Goal: Navigation & Orientation: Find specific page/section

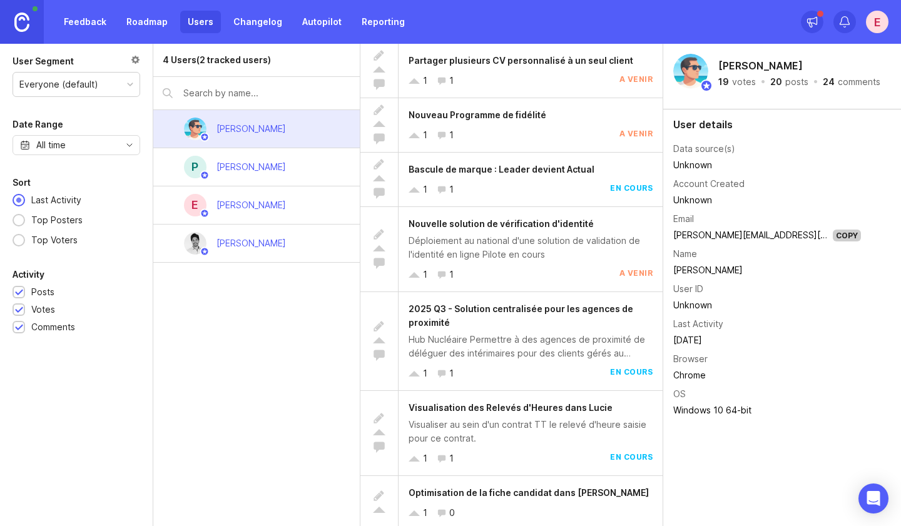
click at [247, 237] on div "[PERSON_NAME]" at bounding box center [251, 244] width 69 height 14
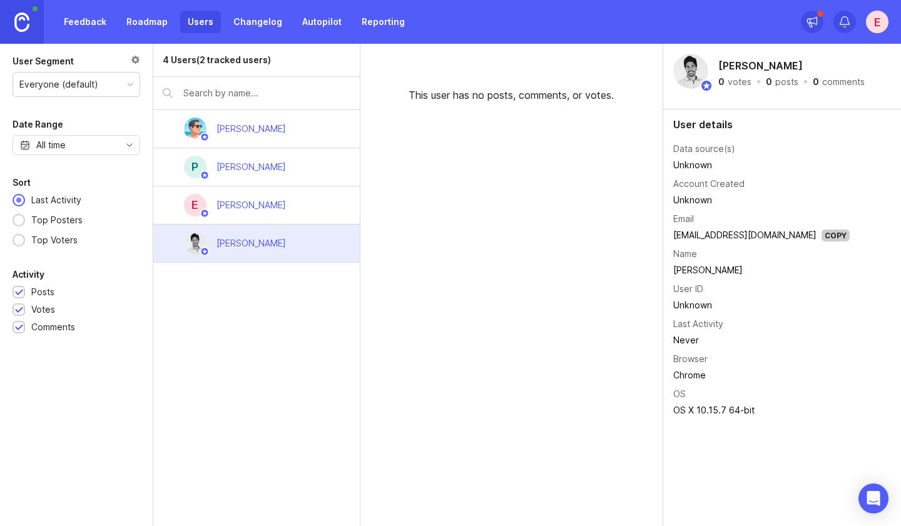
click at [242, 202] on div "[PERSON_NAME]" at bounding box center [251, 205] width 69 height 14
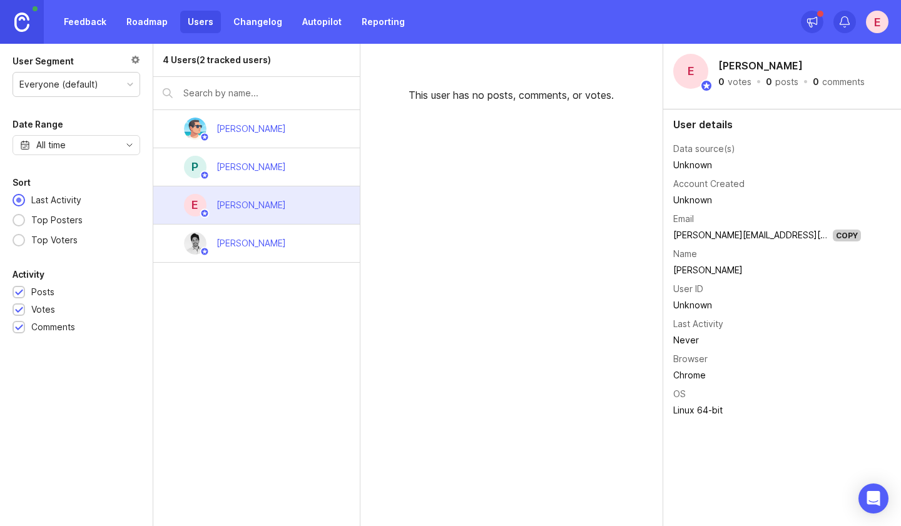
click at [242, 247] on div "[PERSON_NAME]" at bounding box center [251, 244] width 69 height 14
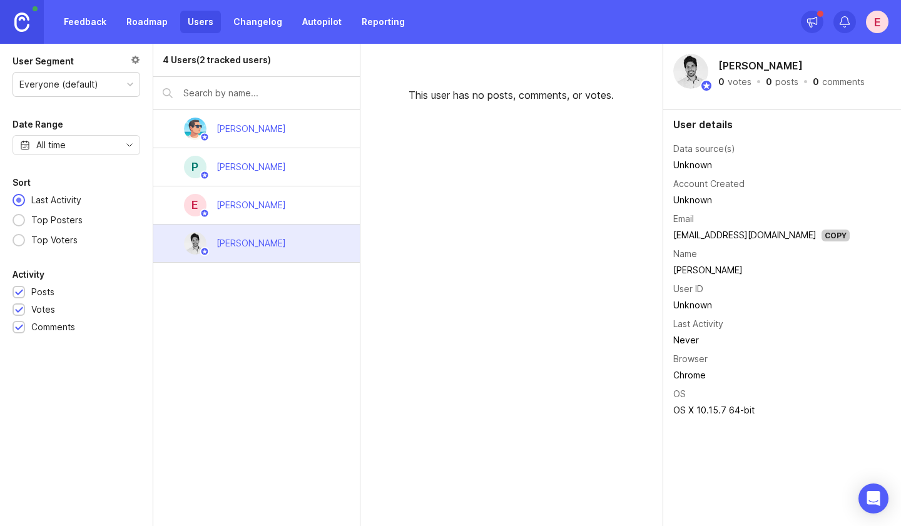
click at [247, 178] on div "[PERSON_NAME]" at bounding box center [252, 167] width 90 height 28
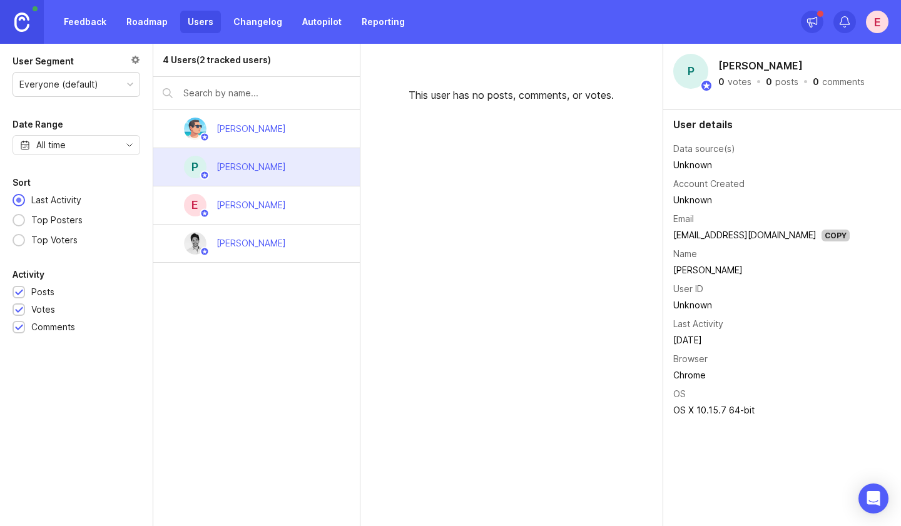
click at [245, 129] on div "[PERSON_NAME]" at bounding box center [251, 129] width 69 height 14
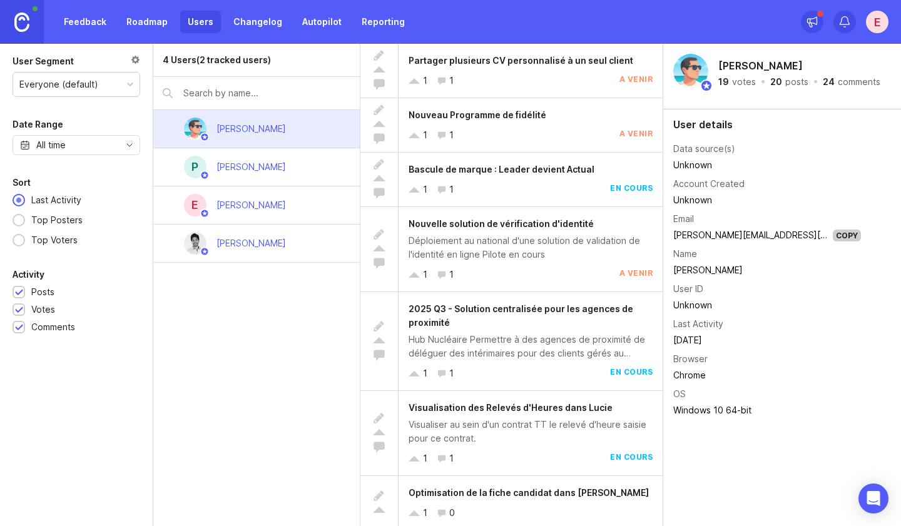
click at [466, 115] on span "Nouveau Programme de fidélité" at bounding box center [478, 115] width 138 height 11
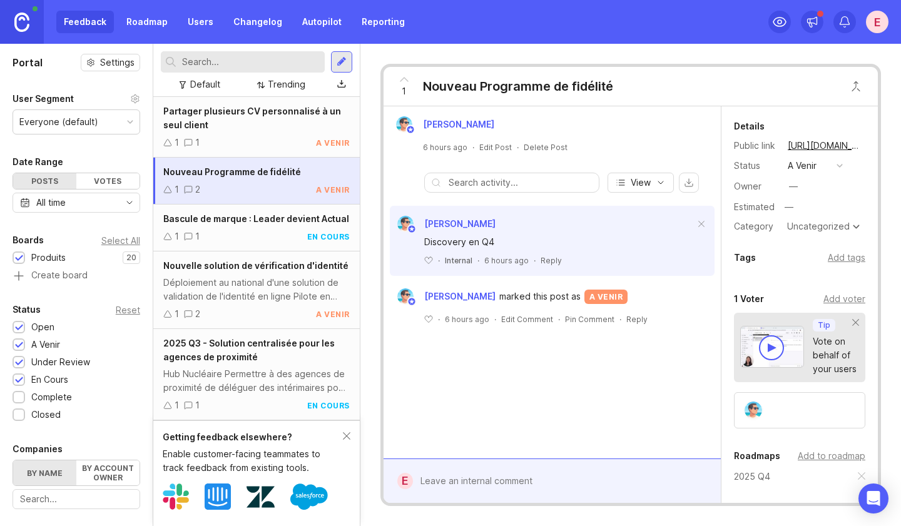
click at [76, 24] on div "Feedback Roadmap Users Changelog Autopilot Reporting" at bounding box center [234, 22] width 356 height 23
click at [314, 24] on link "Autopilot" at bounding box center [322, 22] width 54 height 23
